Goal: Check status: Check status

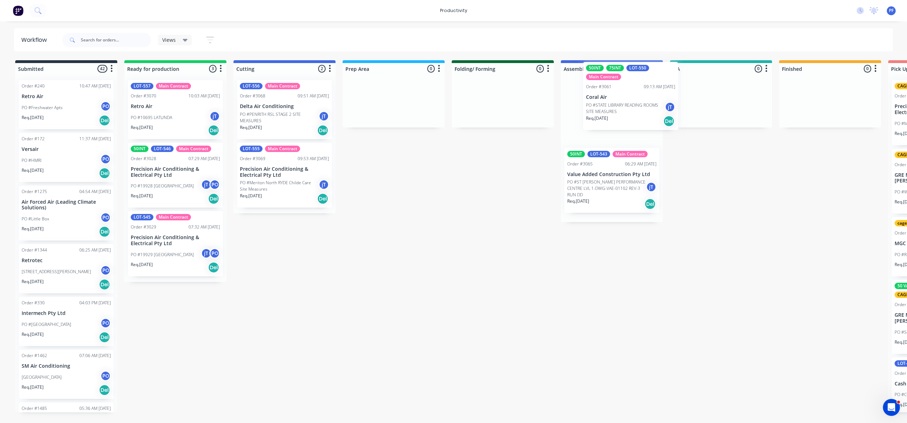
drag, startPoint x: 581, startPoint y: 197, endPoint x: 607, endPoint y: 66, distance: 134.0
click at [607, 66] on div "Assembly 2 50INT LOT-543 Main Contract Order #3065 06:29 AM [DATE] Value Added …" at bounding box center [612, 141] width 102 height 162
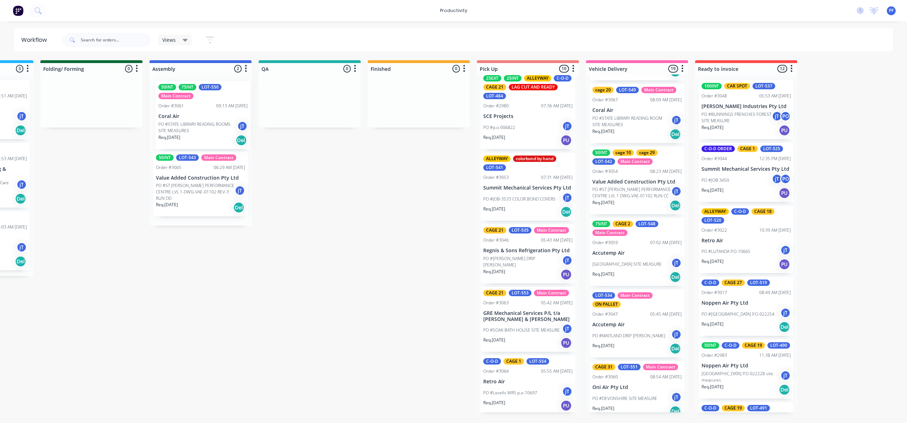
scroll to position [0, 409]
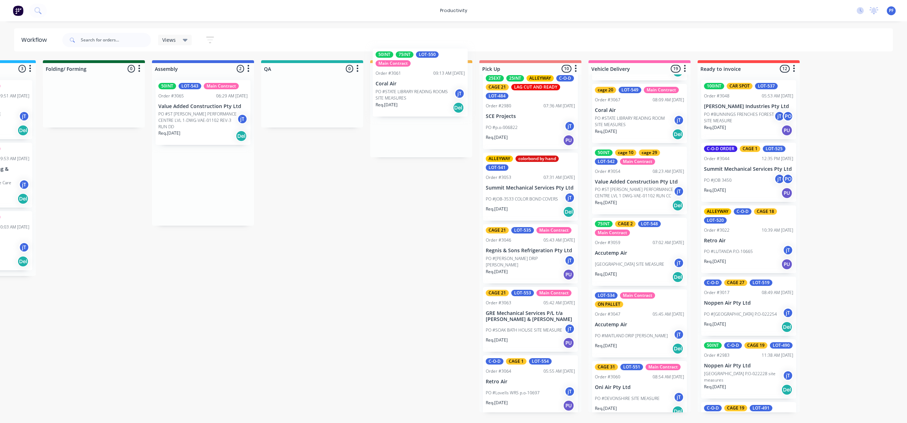
drag, startPoint x: 172, startPoint y: 130, endPoint x: 393, endPoint y: 97, distance: 223.2
click at [392, 97] on div "Submitted 43 Order #240 10:47 AM 24/09/24 Retro Air PO #Freshwater Apts PO Req.…" at bounding box center [279, 236] width 1387 height 352
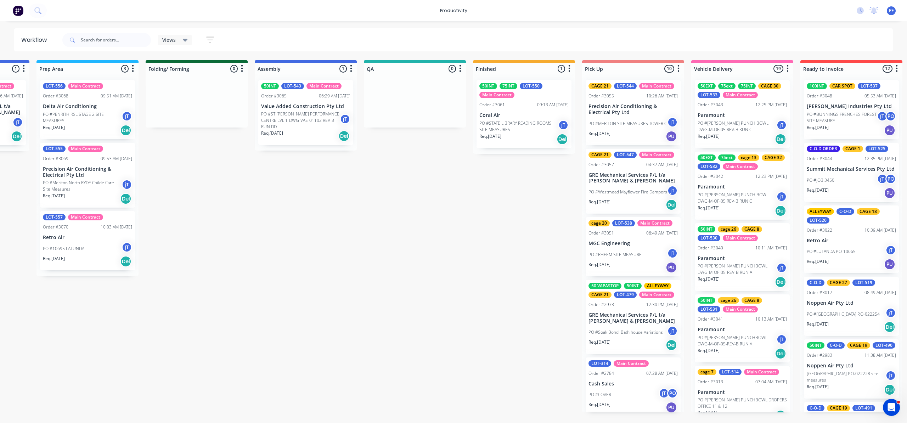
scroll to position [0, 305]
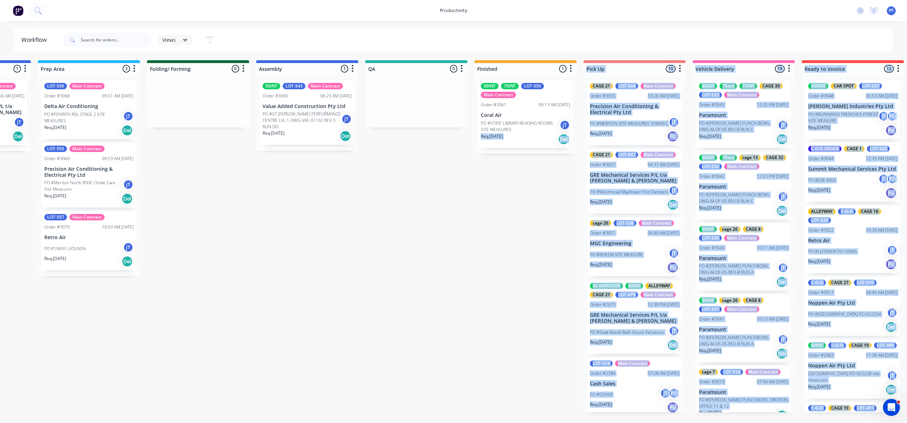
drag, startPoint x: 520, startPoint y: 118, endPoint x: 424, endPoint y: 242, distance: 157.1
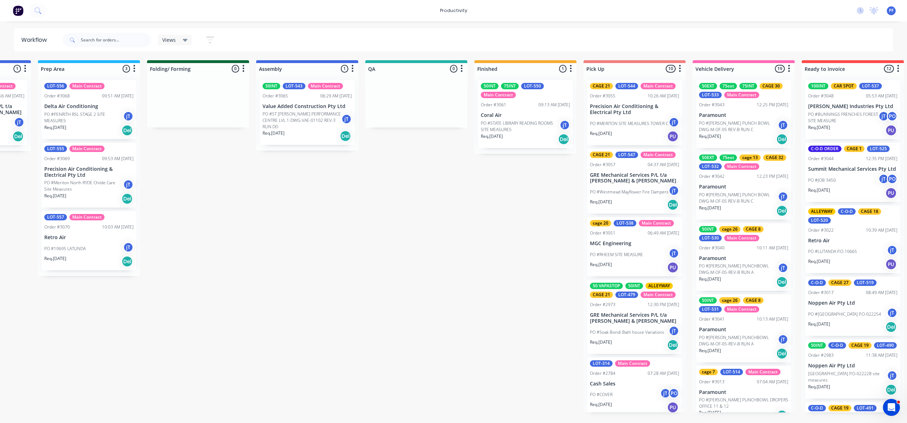
click at [392, 167] on div "Submitted 43 Order #240 10:47 AM 24/09/24 Retro Air PO #Freshwater Apts PO Req.…" at bounding box center [383, 236] width 1387 height 352
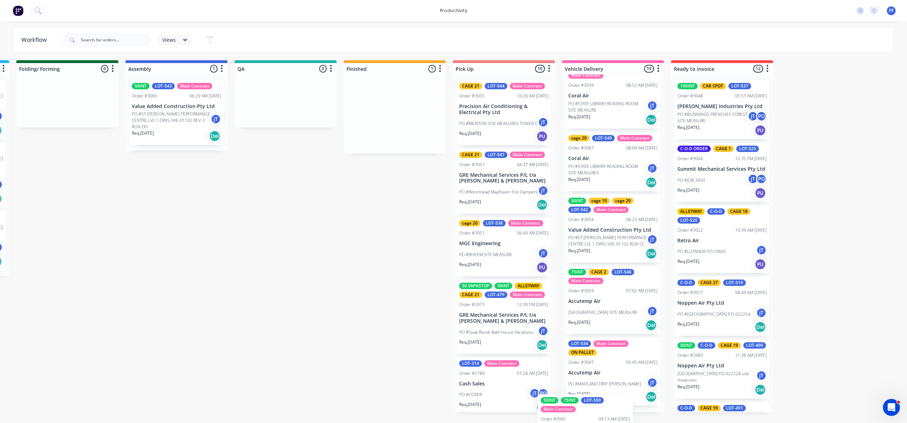
scroll to position [1055, 0]
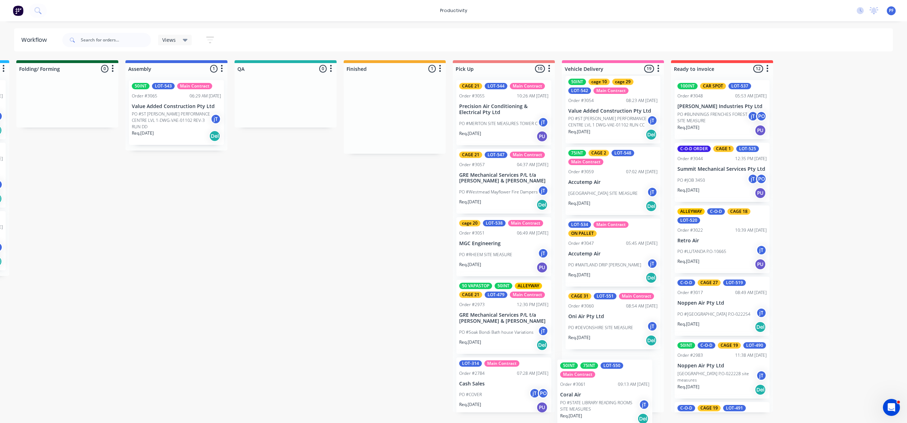
drag, startPoint x: 525, startPoint y: 128, endPoint x: 623, endPoint y: 388, distance: 278.0
click at [617, 391] on div "Submitted 43 Order #240 10:47 AM 24/09/24 Retro Air PO #Freshwater Apts PO Req.…" at bounding box center [252, 236] width 1387 height 352
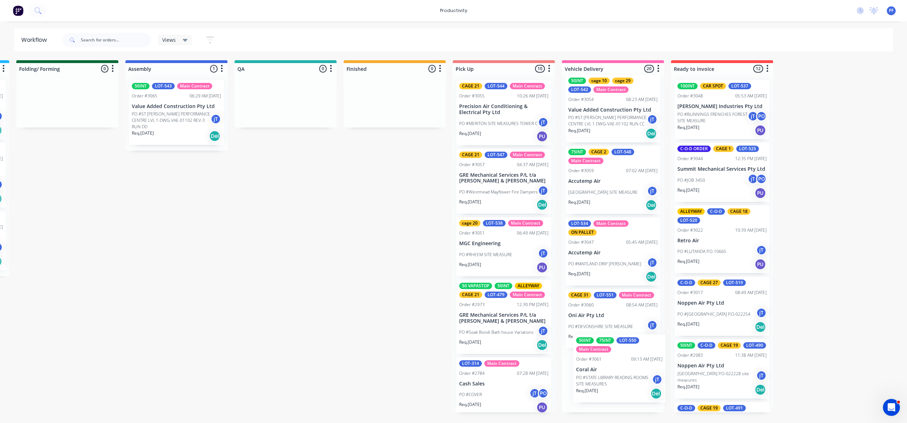
drag, startPoint x: 596, startPoint y: 385, endPoint x: 607, endPoint y: 369, distance: 18.9
click at [607, 369] on div "50EXT 75ext 75INT CAGE 30 LOT-533 Main Contract Order #3043 12:25 PM 08/10/25 P…" at bounding box center [613, 243] width 102 height 338
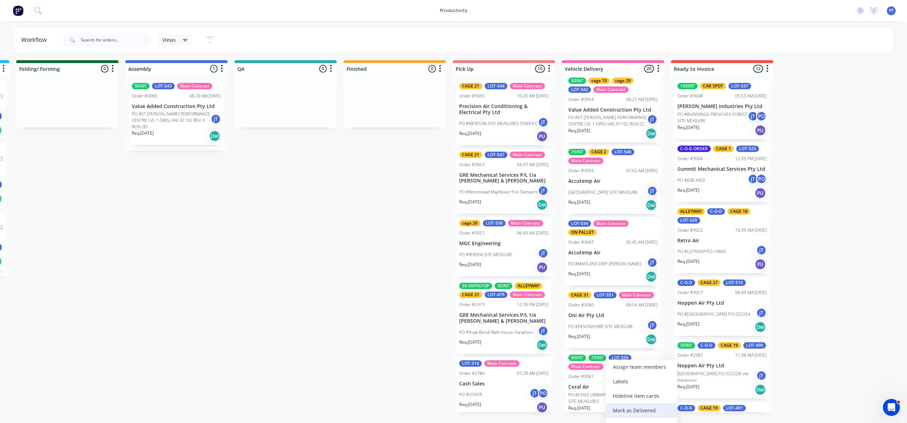
click at [637, 411] on div "Mark as Delivered" at bounding box center [641, 410] width 71 height 15
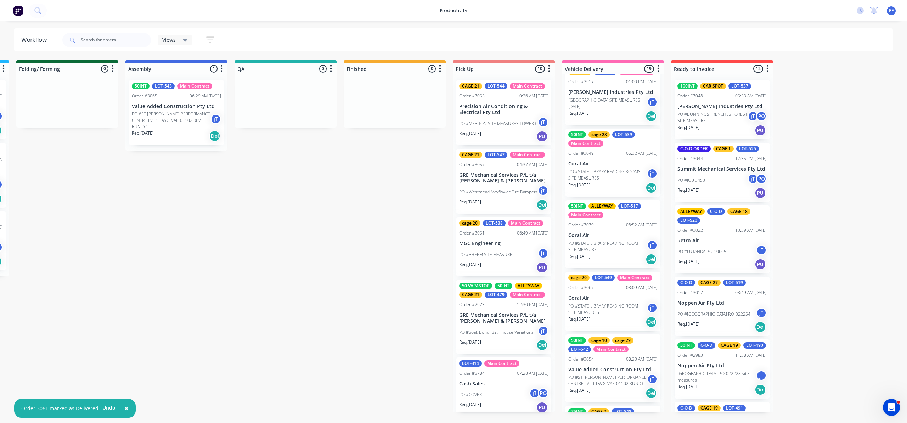
scroll to position [795, 0]
click at [620, 349] on div "Mark as Delivered" at bounding box center [634, 350] width 71 height 15
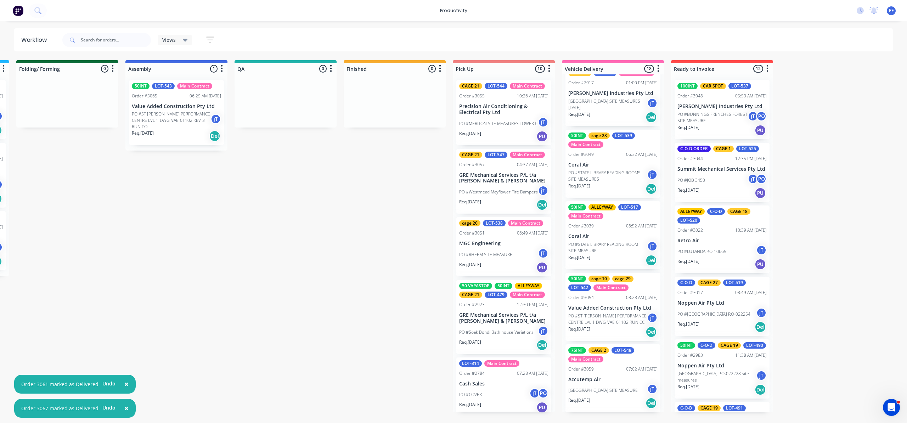
scroll to position [748, 0]
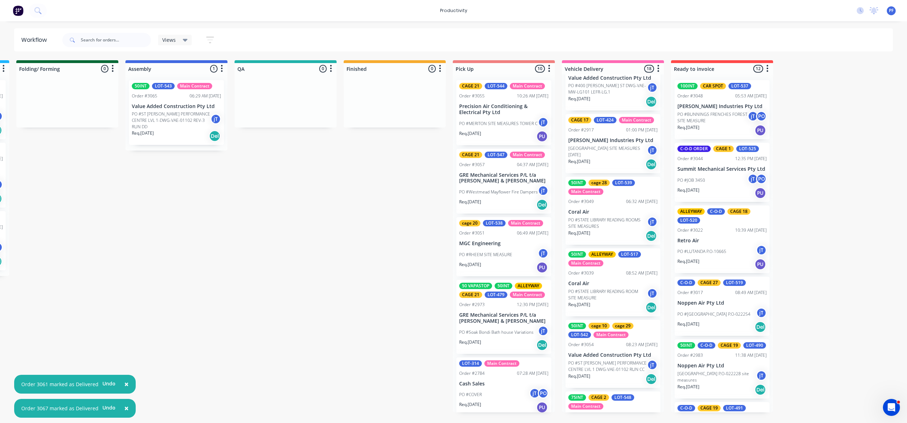
drag, startPoint x: 603, startPoint y: 277, endPoint x: 603, endPoint y: 282, distance: 5.3
click at [621, 329] on div "Mark as Delivered" at bounding box center [638, 333] width 71 height 15
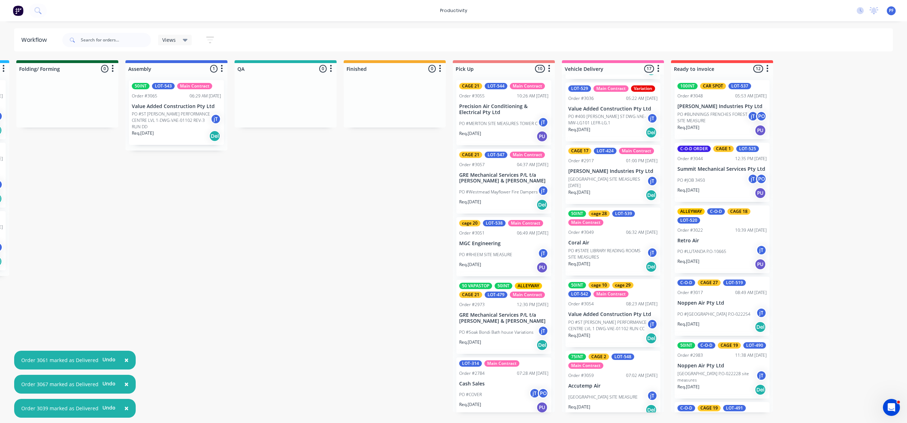
scroll to position [701, 0]
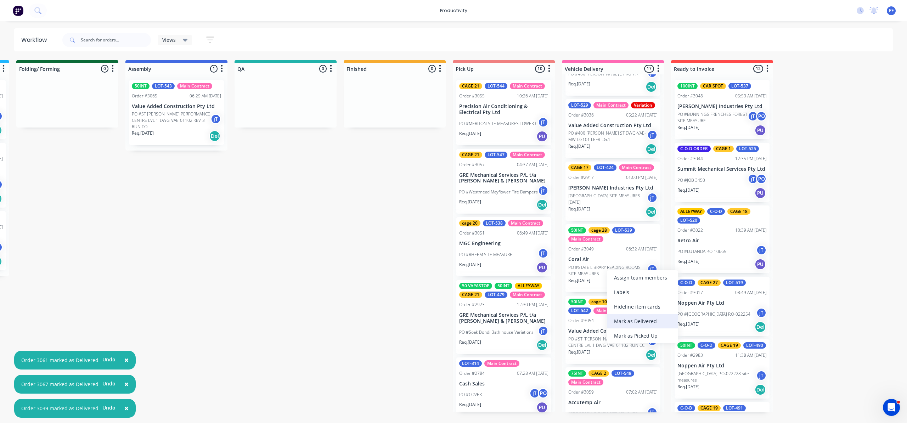
click at [626, 319] on div "Mark as Delivered" at bounding box center [642, 321] width 71 height 15
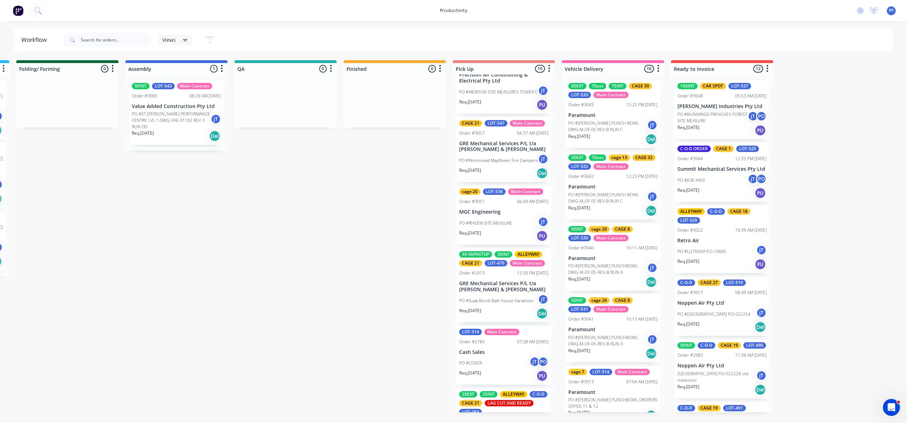
scroll to position [0, 0]
